Goal: Find specific page/section: Find specific page/section

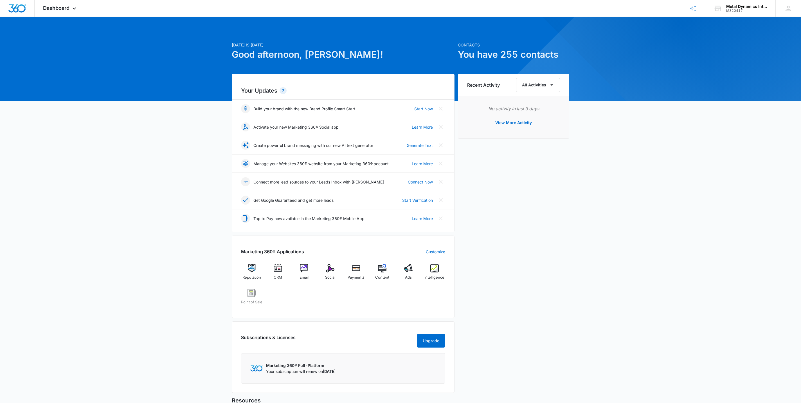
click at [246, 128] on icon at bounding box center [246, 127] width 6 height 6
click at [331, 271] on img at bounding box center [330, 268] width 8 height 8
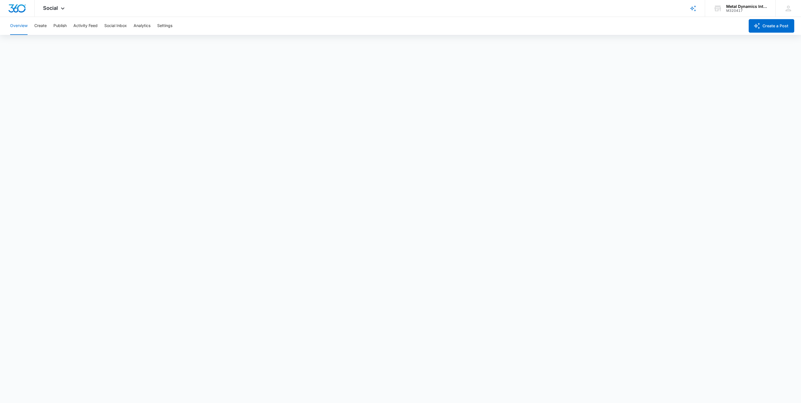
scroll to position [1, 0]
